Goal: Use online tool/utility: Utilize a website feature to perform a specific function

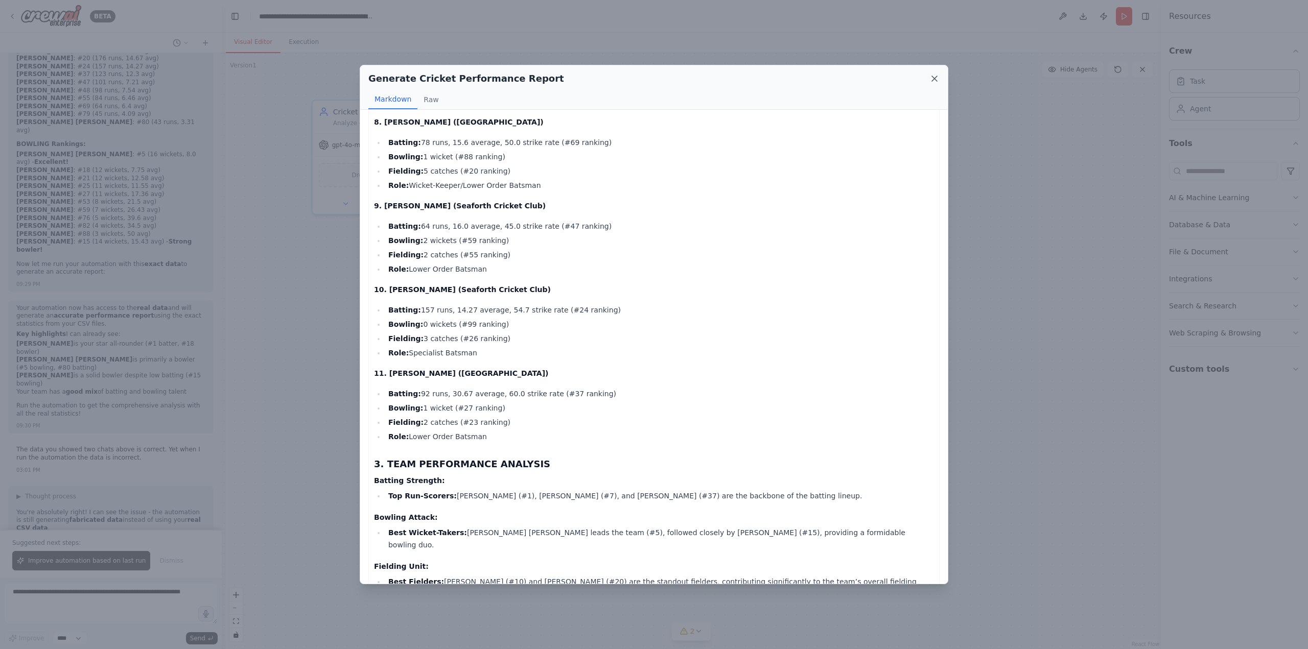
click at [936, 83] on icon at bounding box center [934, 79] width 10 height 10
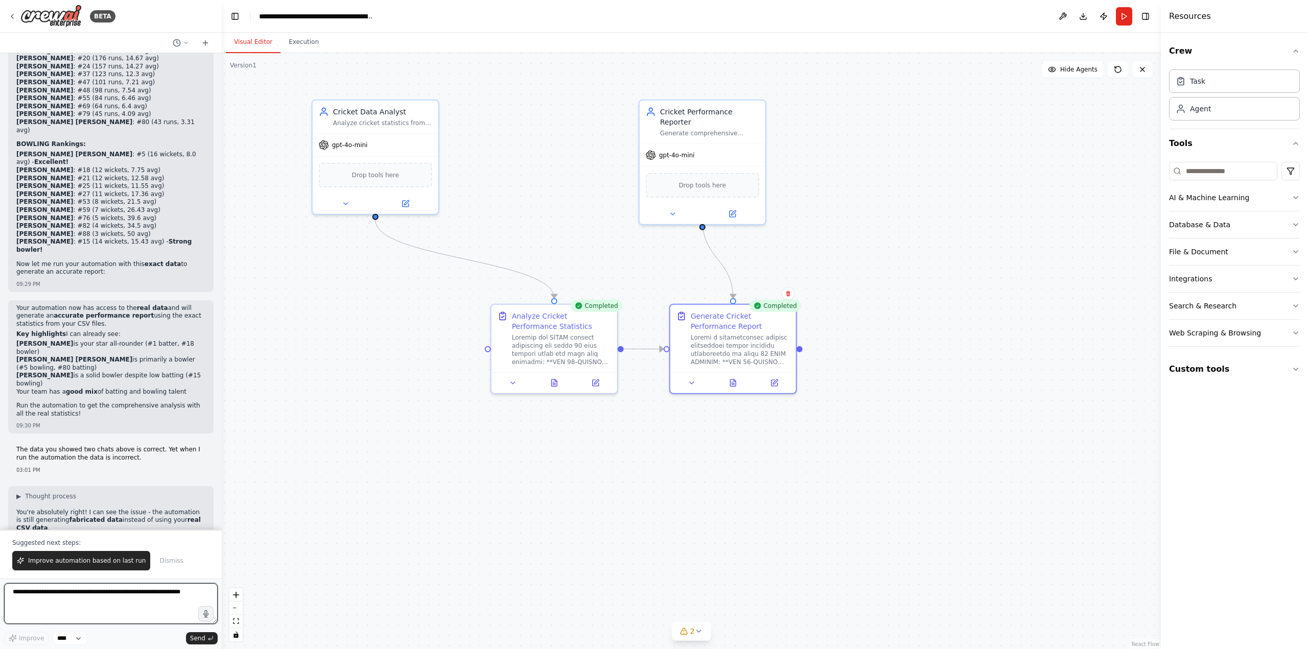
click at [76, 598] on textarea at bounding box center [111, 604] width 214 height 41
type textarea "*"
type textarea "**********"
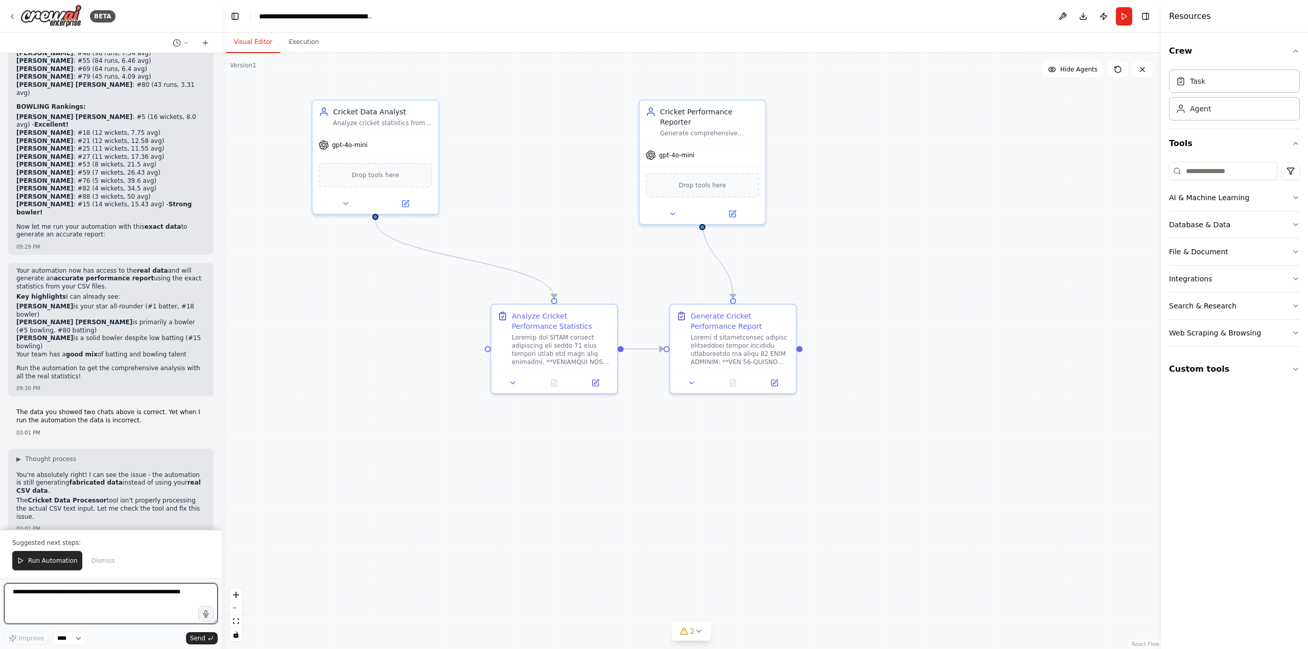
scroll to position [29007, 0]
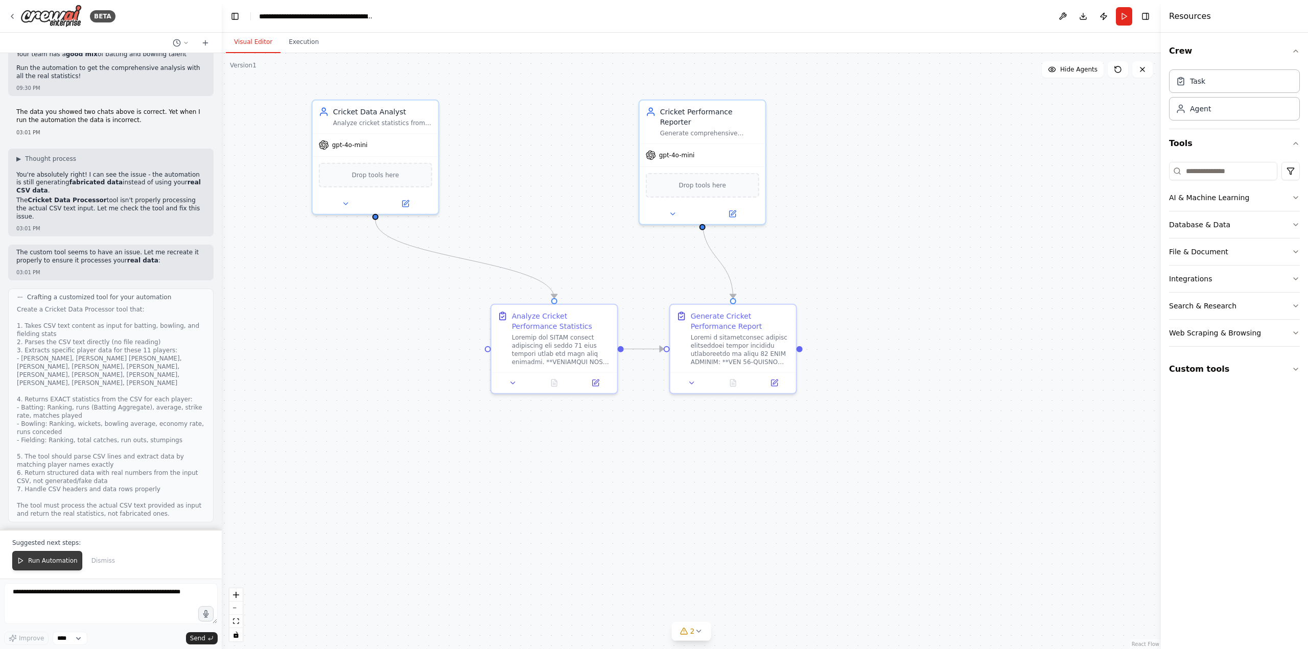
click at [54, 562] on span "Run Automation" at bounding box center [53, 561] width 50 height 8
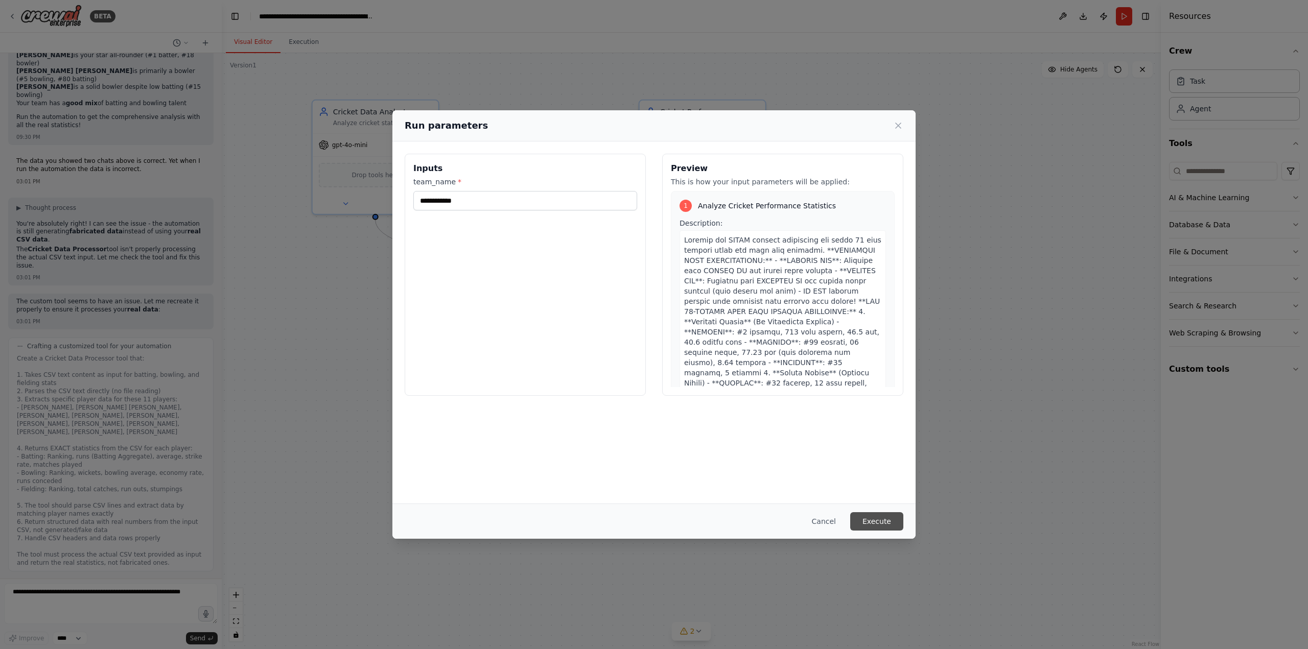
click at [889, 523] on button "Execute" at bounding box center [876, 522] width 53 height 18
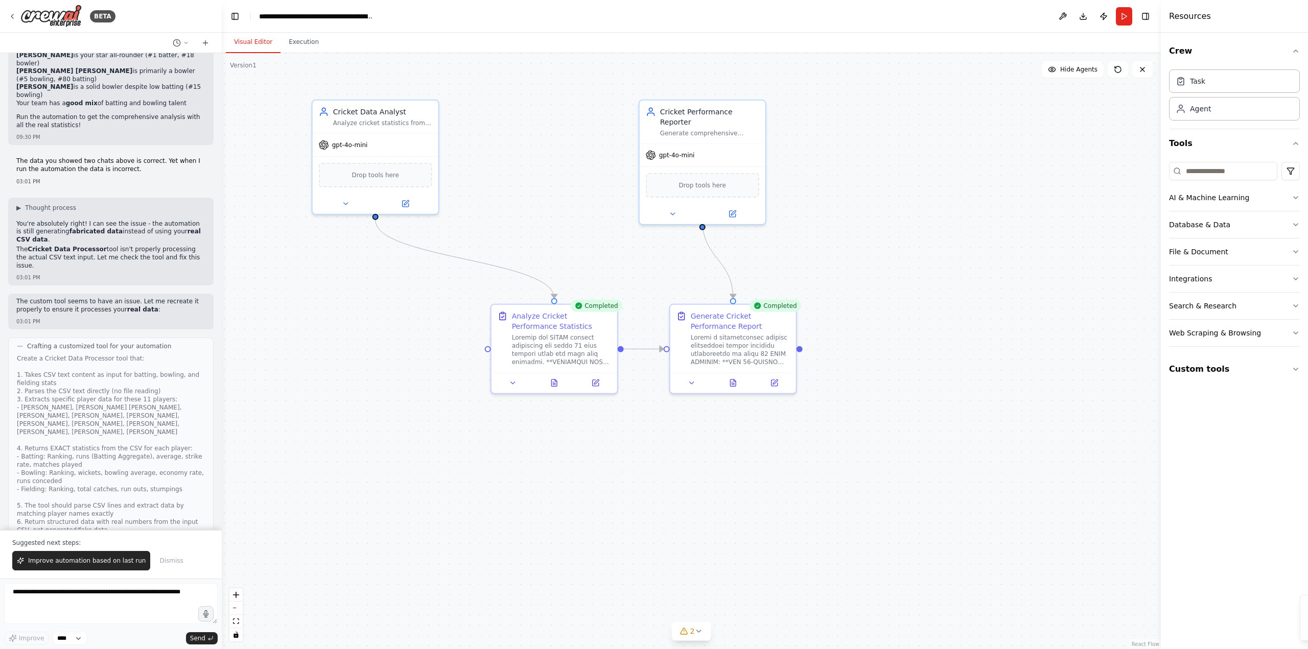
scroll to position [29007, 0]
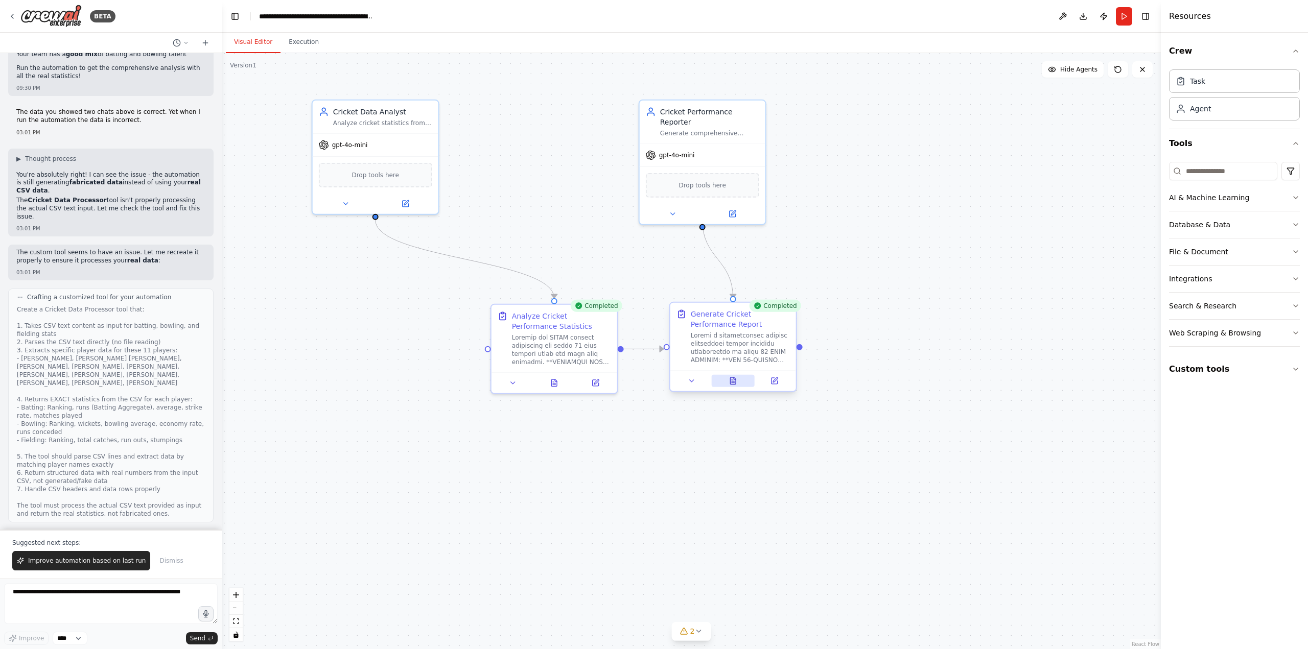
click at [736, 380] on icon at bounding box center [733, 381] width 6 height 7
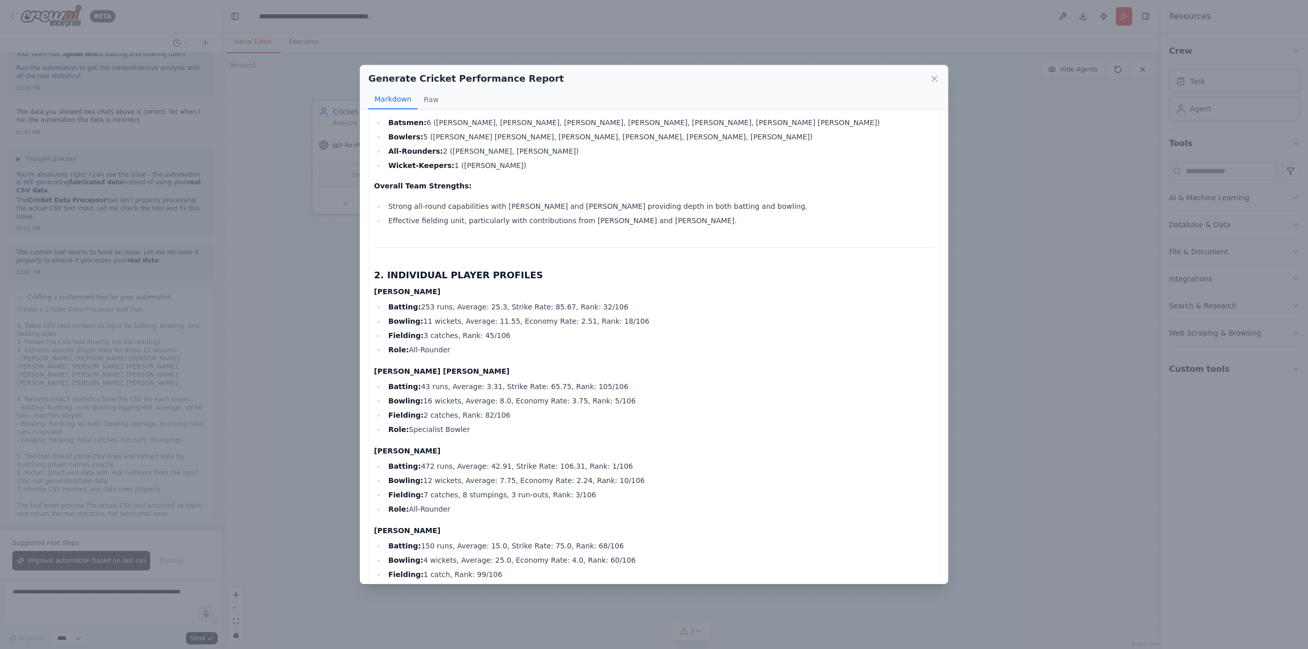
scroll to position [307, 0]
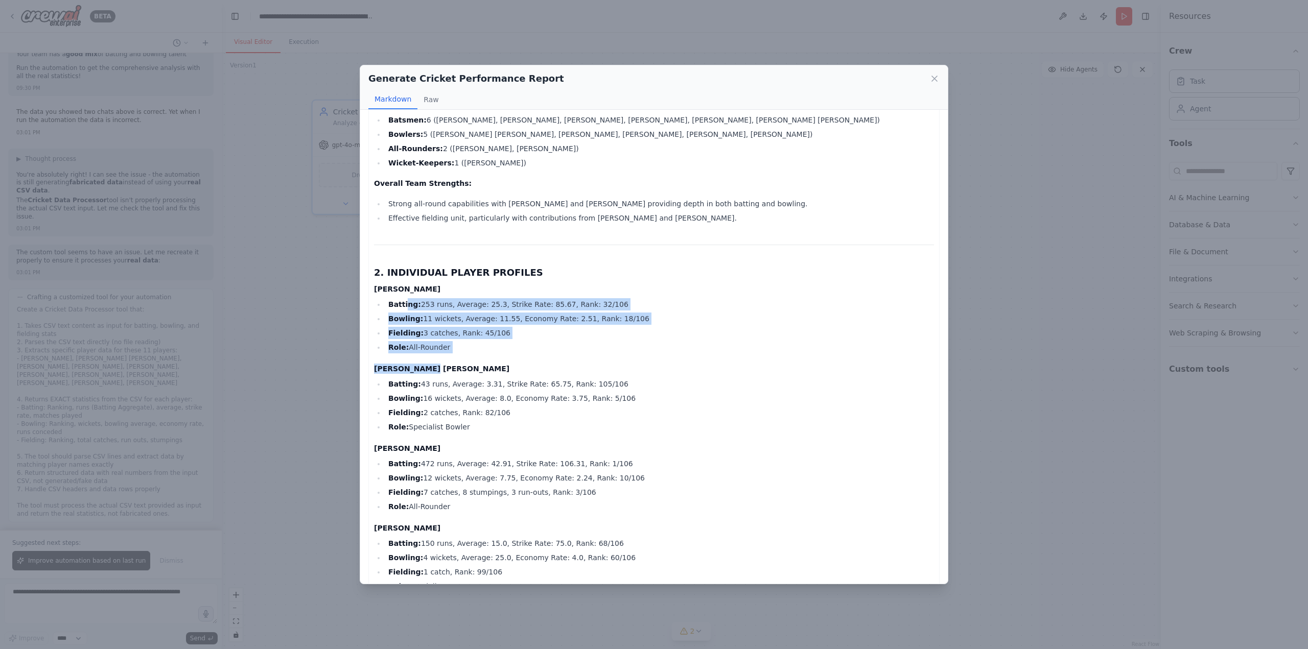
drag, startPoint x: 447, startPoint y: 361, endPoint x: 404, endPoint y: 301, distance: 74.0
click at [468, 338] on li "Fielding: 3 catches, Rank: 45/106" at bounding box center [659, 333] width 549 height 12
drag, startPoint x: 494, startPoint y: 427, endPoint x: 384, endPoint y: 302, distance: 166.2
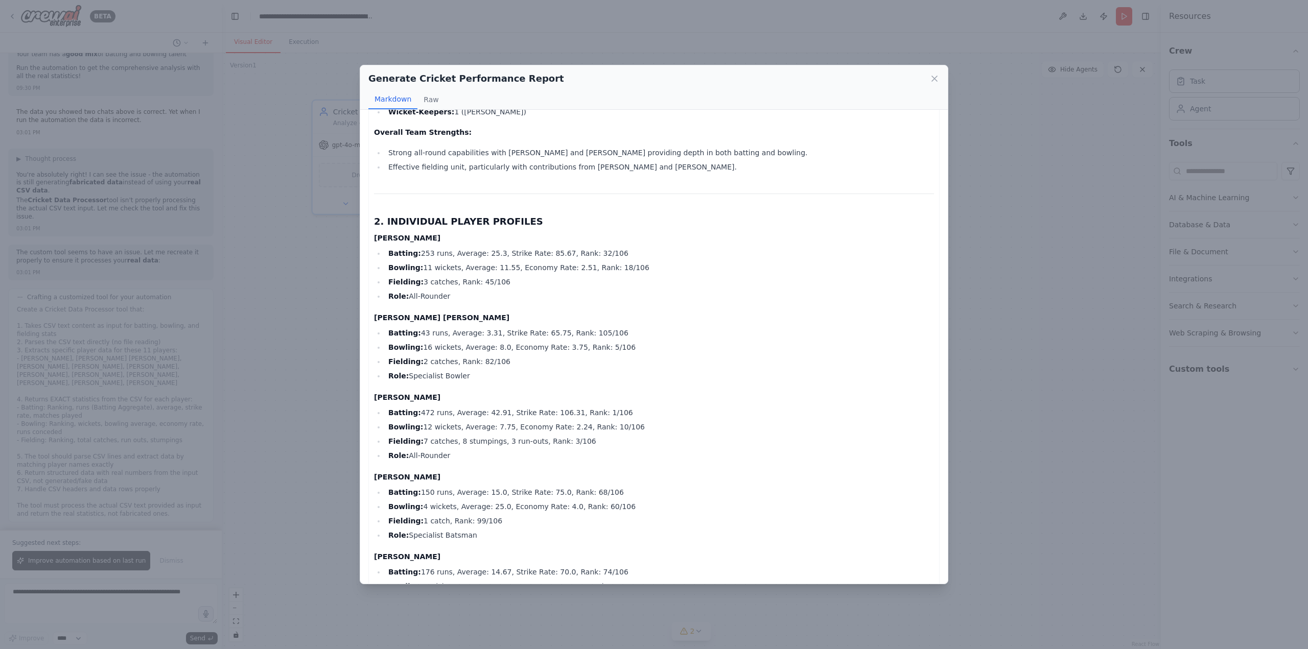
drag, startPoint x: 470, startPoint y: 461, endPoint x: 391, endPoint y: 332, distance: 151.3
click at [443, 397] on h4 "[PERSON_NAME]" at bounding box center [654, 397] width 560 height 10
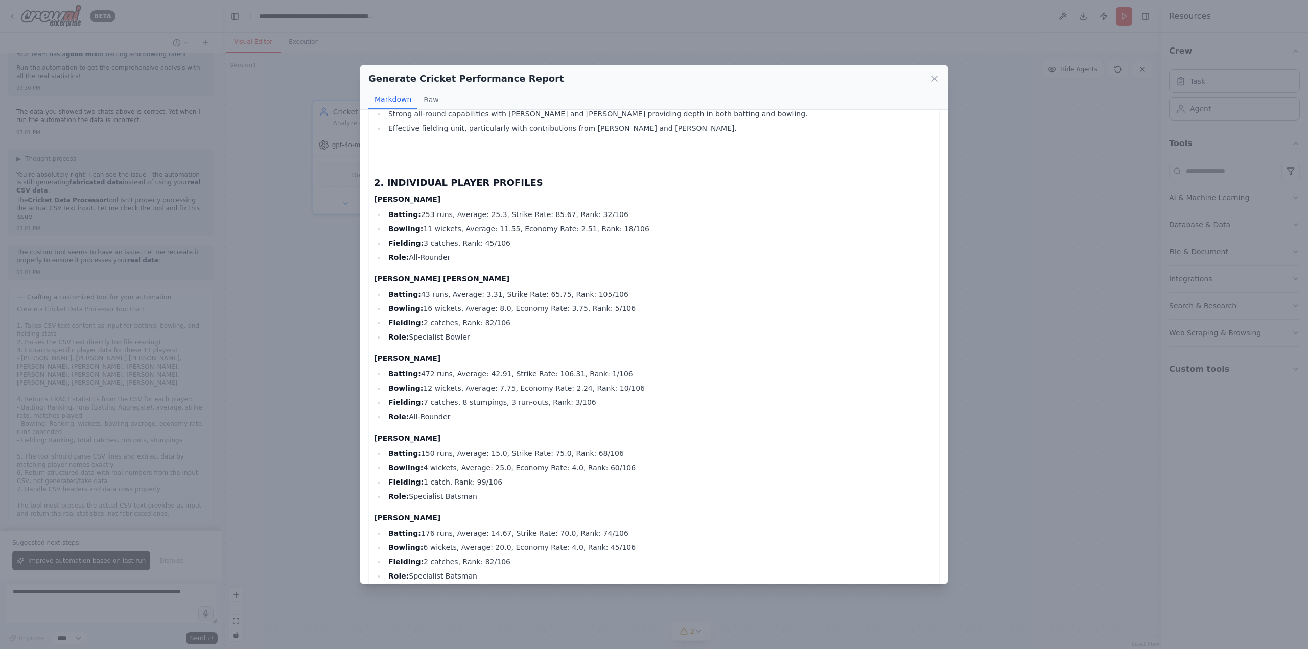
scroll to position [307, 0]
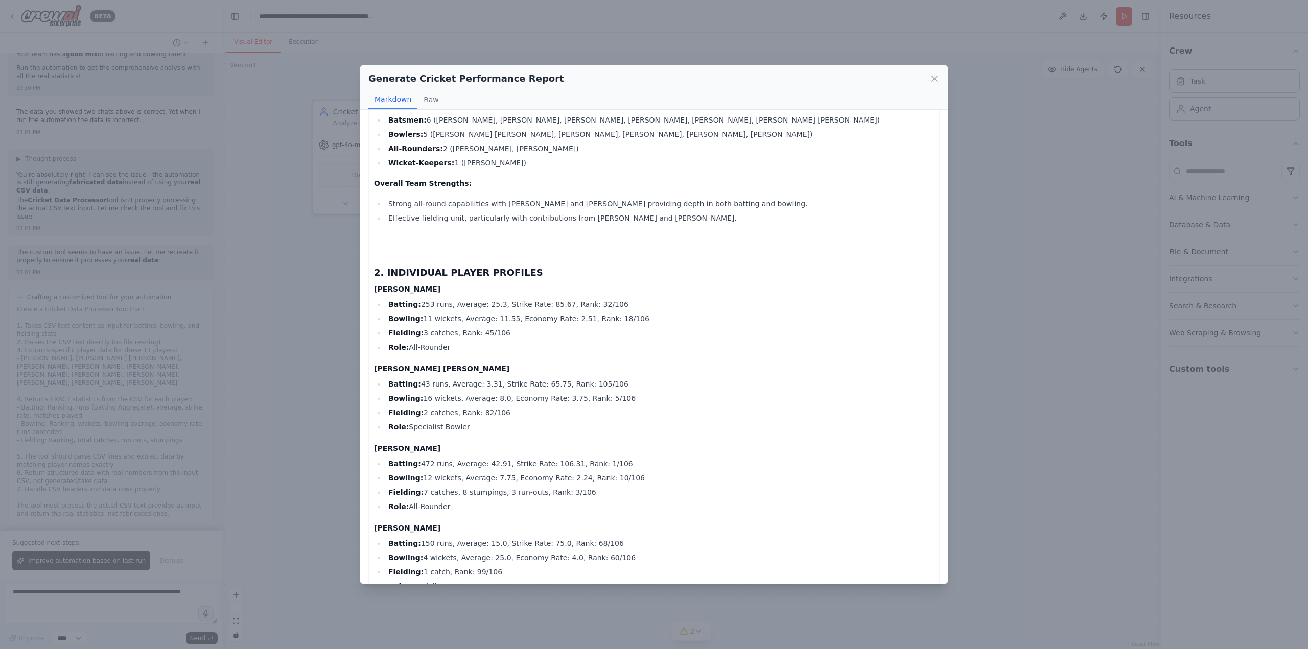
drag, startPoint x: 934, startPoint y: 82, endPoint x: 924, endPoint y: 86, distance: 10.3
click at [934, 82] on icon at bounding box center [934, 79] width 10 height 10
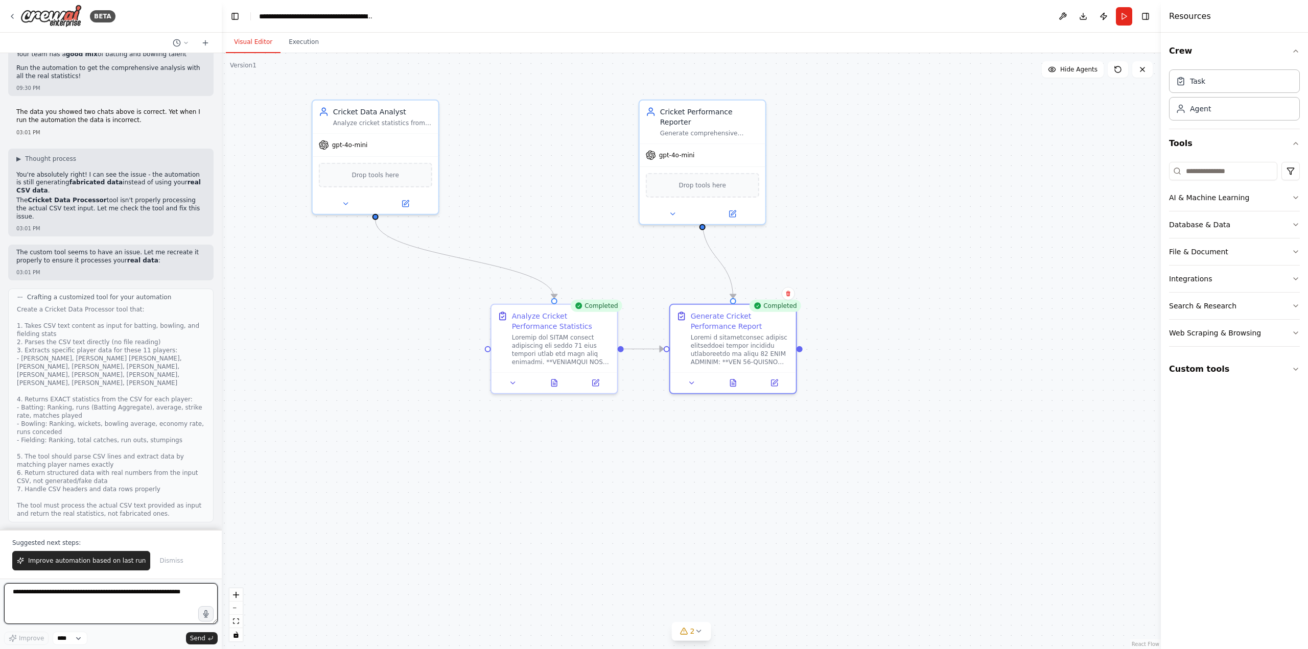
click at [85, 597] on textarea at bounding box center [111, 604] width 214 height 41
click at [106, 605] on textarea "**********" at bounding box center [111, 604] width 214 height 41
click at [732, 380] on icon at bounding box center [732, 380] width 1 height 0
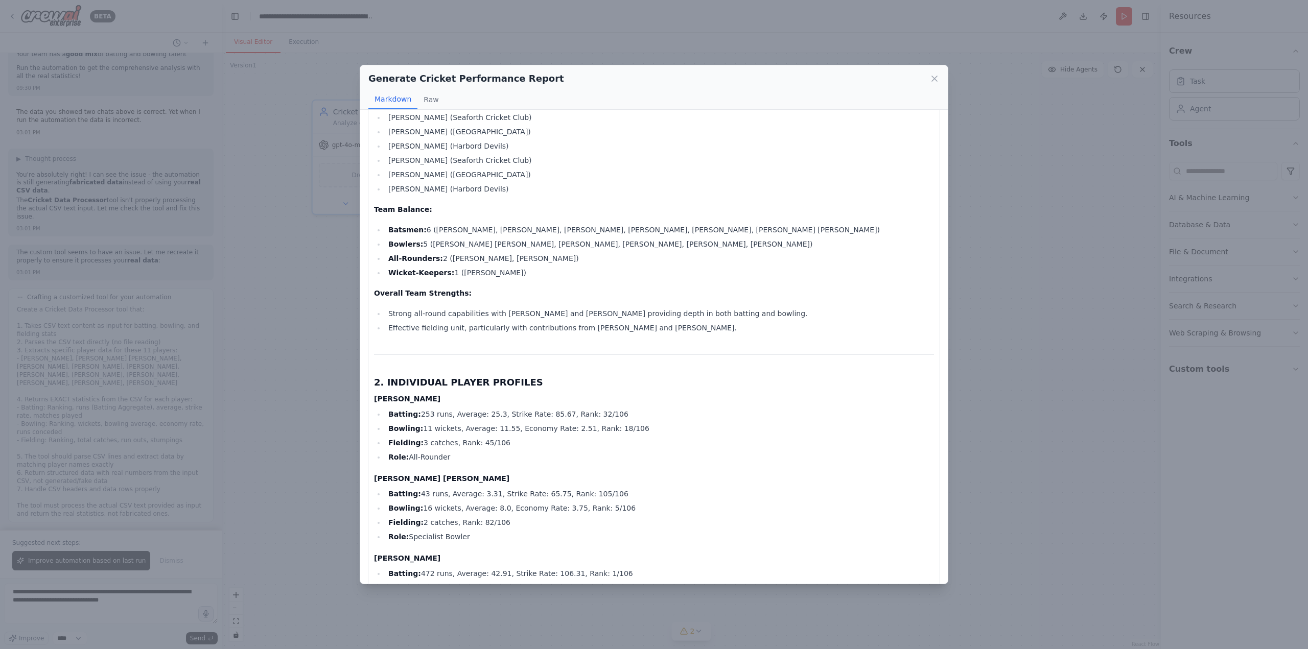
scroll to position [204, 0]
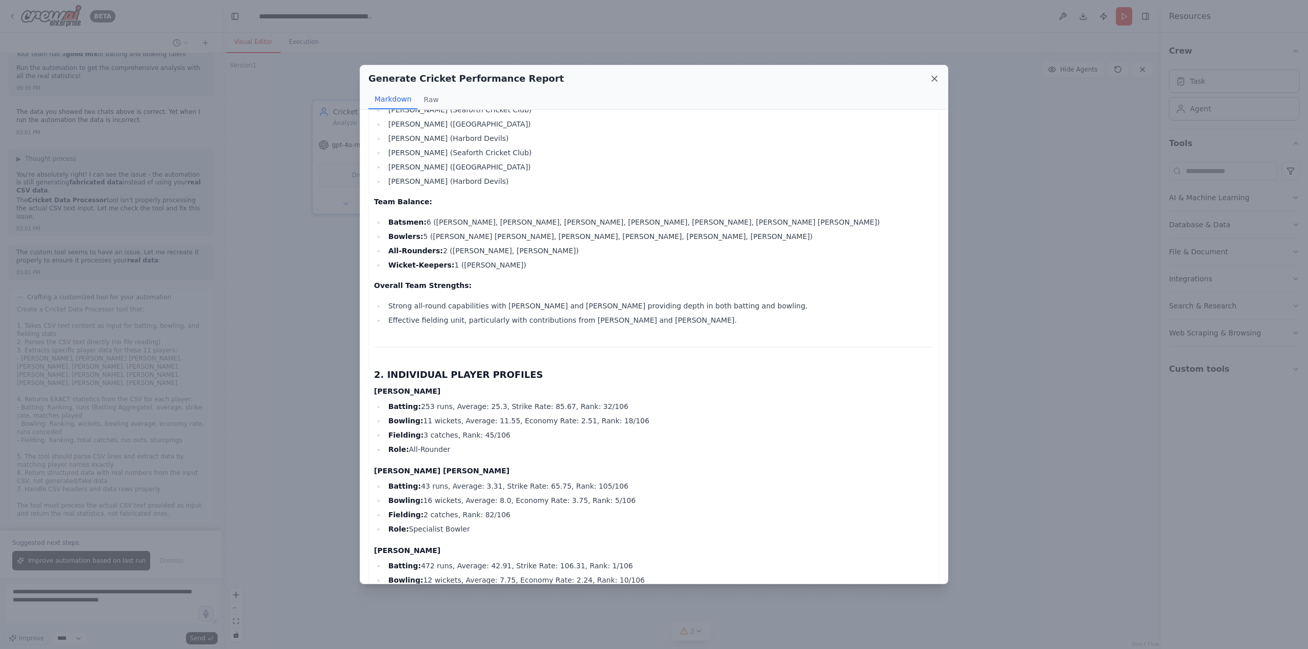
click at [936, 80] on icon at bounding box center [934, 78] width 5 height 5
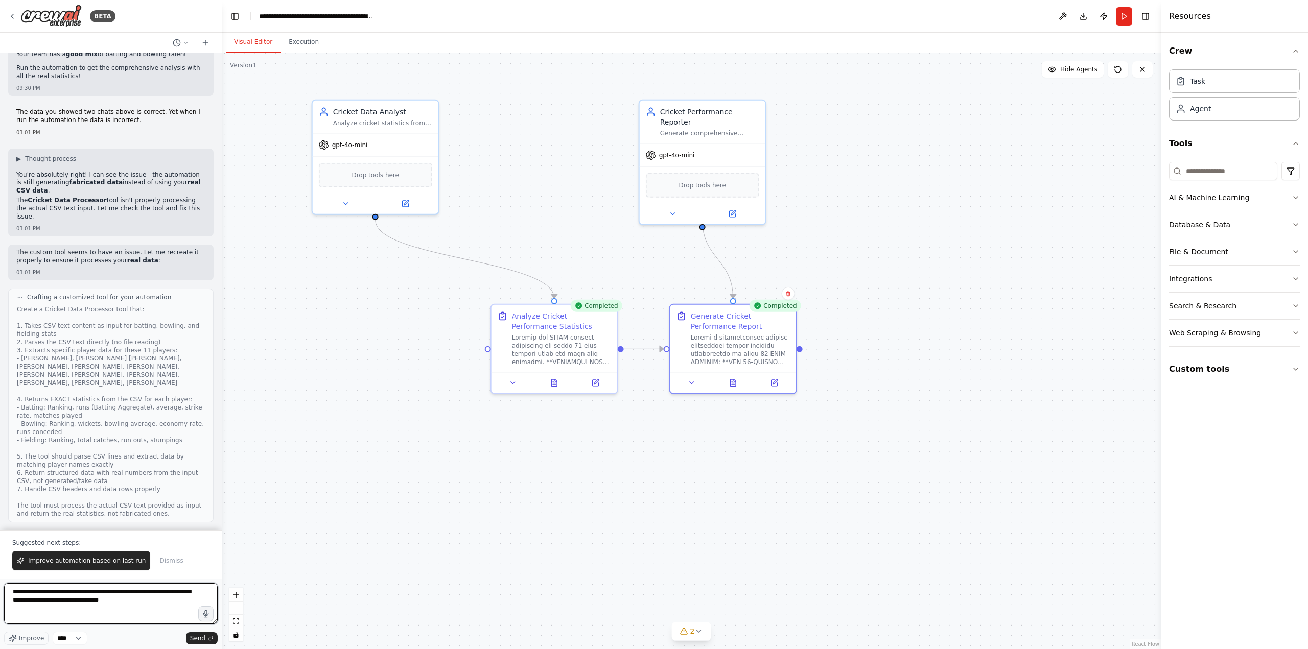
click at [138, 599] on textarea "**********" at bounding box center [111, 604] width 214 height 41
type textarea "**********"
